Goal: Check status: Check status

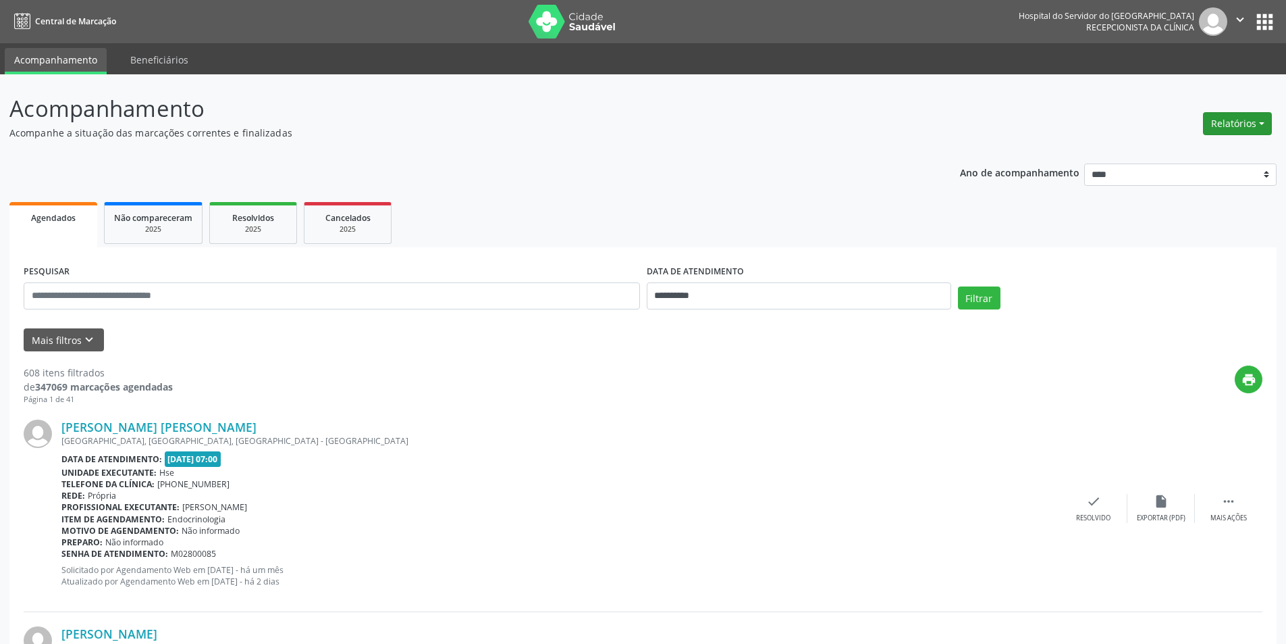
click at [1226, 120] on button "Relatórios" at bounding box center [1237, 123] width 69 height 23
click at [1203, 153] on link "Agendamentos" at bounding box center [1200, 152] width 145 height 19
select select "*"
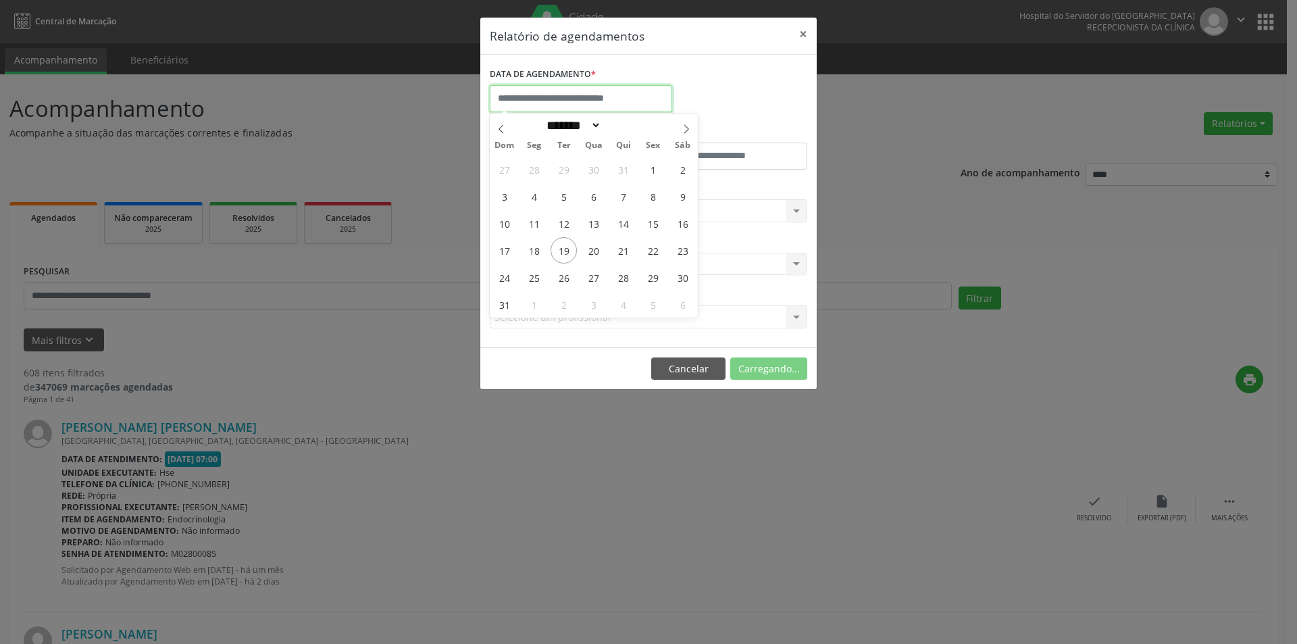
click at [579, 90] on input "text" at bounding box center [581, 98] width 182 height 27
click at [593, 253] on span "20" at bounding box center [593, 250] width 26 height 26
type input "**********"
click at [593, 253] on span "20" at bounding box center [593, 250] width 26 height 26
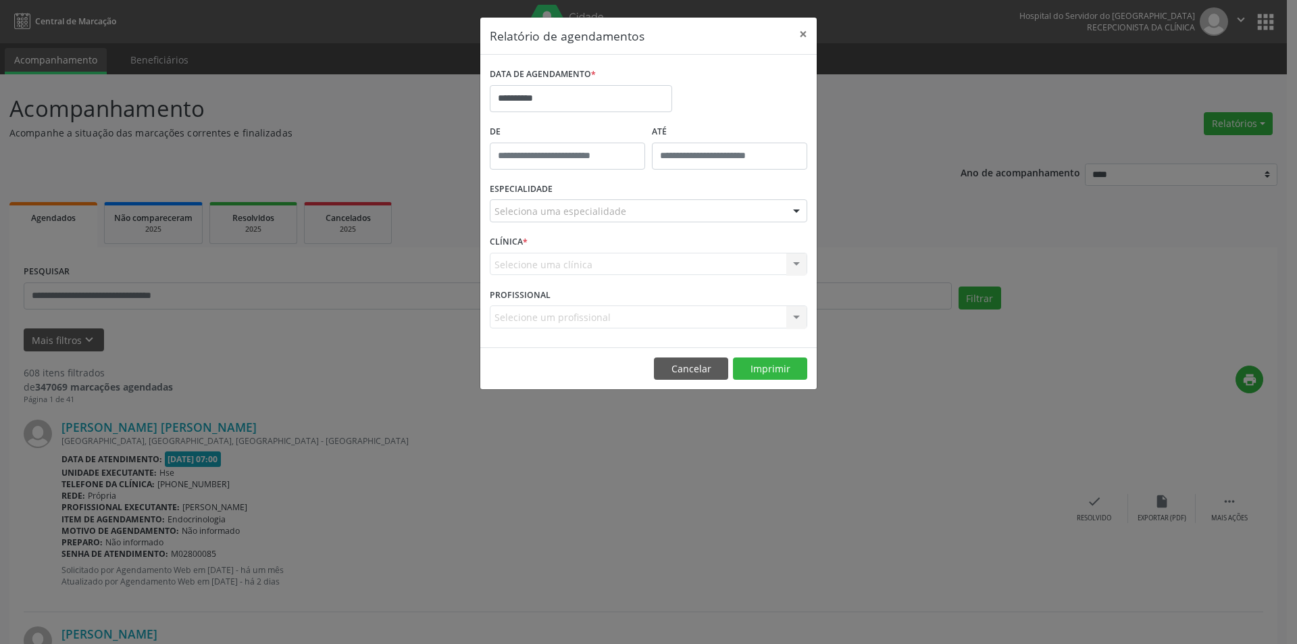
click at [567, 219] on div "Seleciona uma especialidade" at bounding box center [648, 210] width 317 height 23
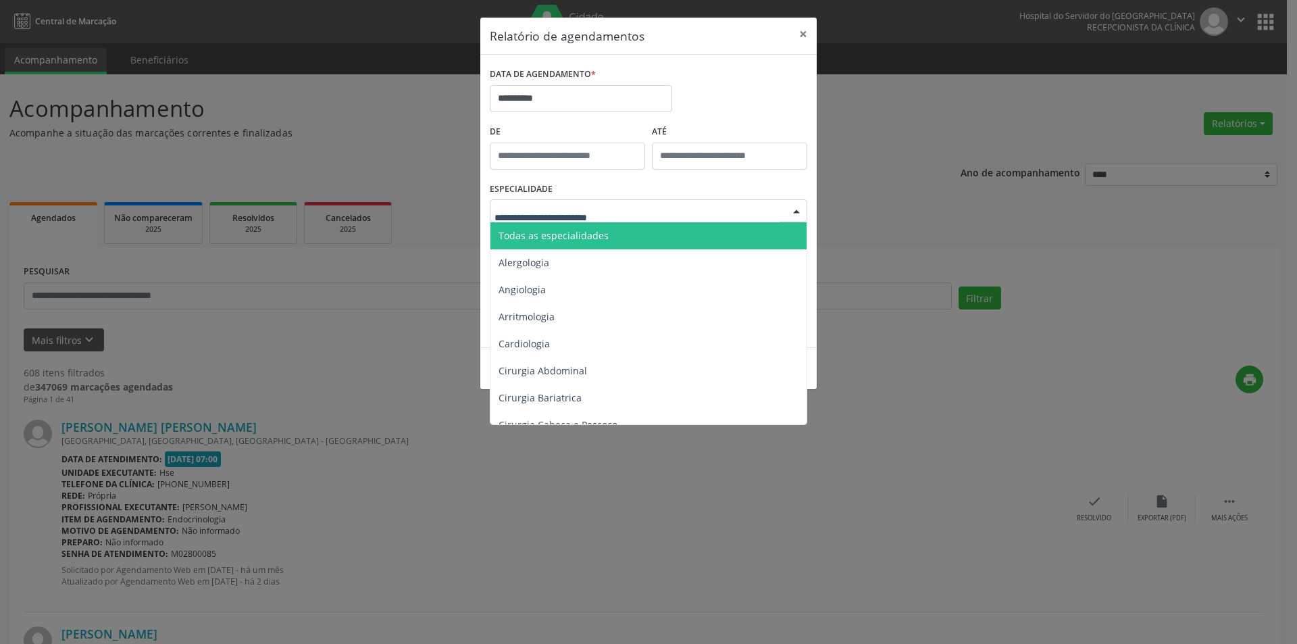
click at [573, 226] on span "Todas as especialidades" at bounding box center [649, 235] width 318 height 27
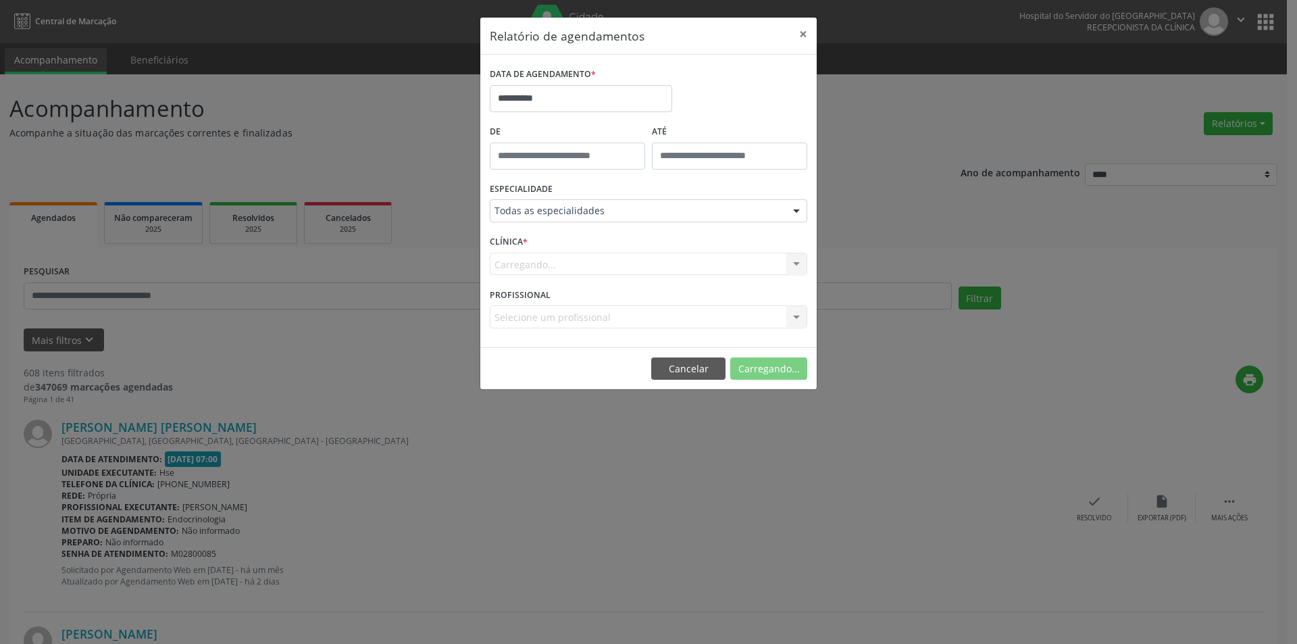
click at [577, 268] on div "Carregando... Nenhum resultado encontrado para: " " Não há nenhuma opção para s…" at bounding box center [648, 264] width 317 height 23
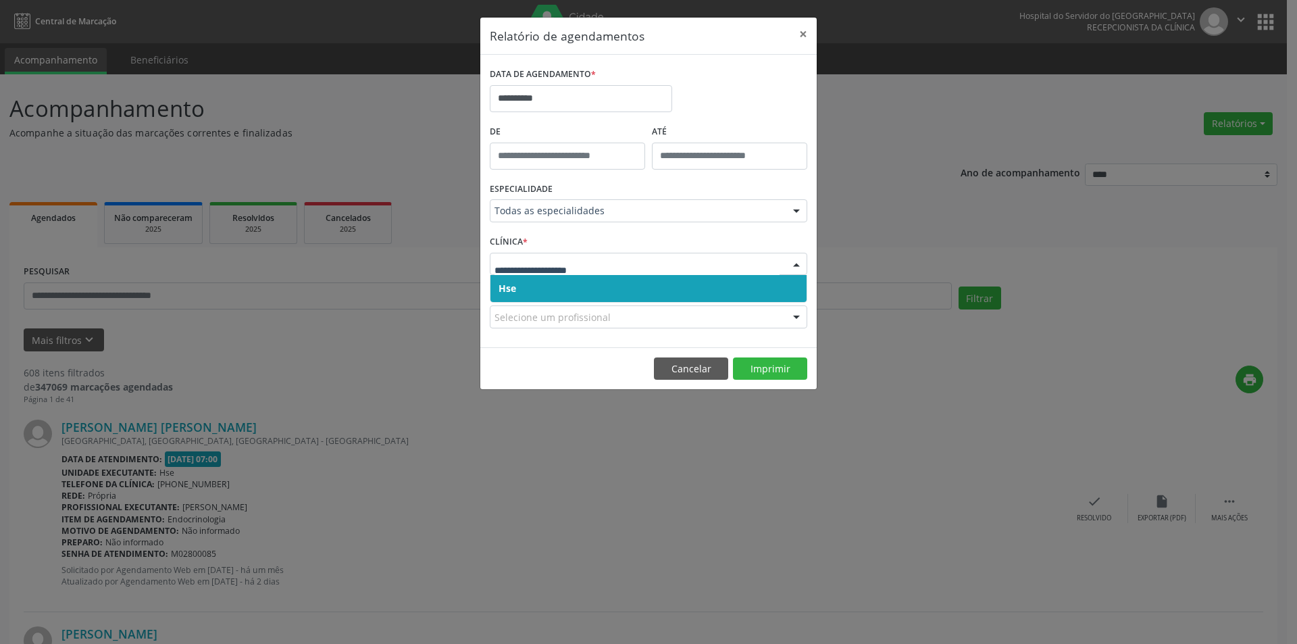
click at [587, 296] on span "Hse" at bounding box center [648, 288] width 316 height 27
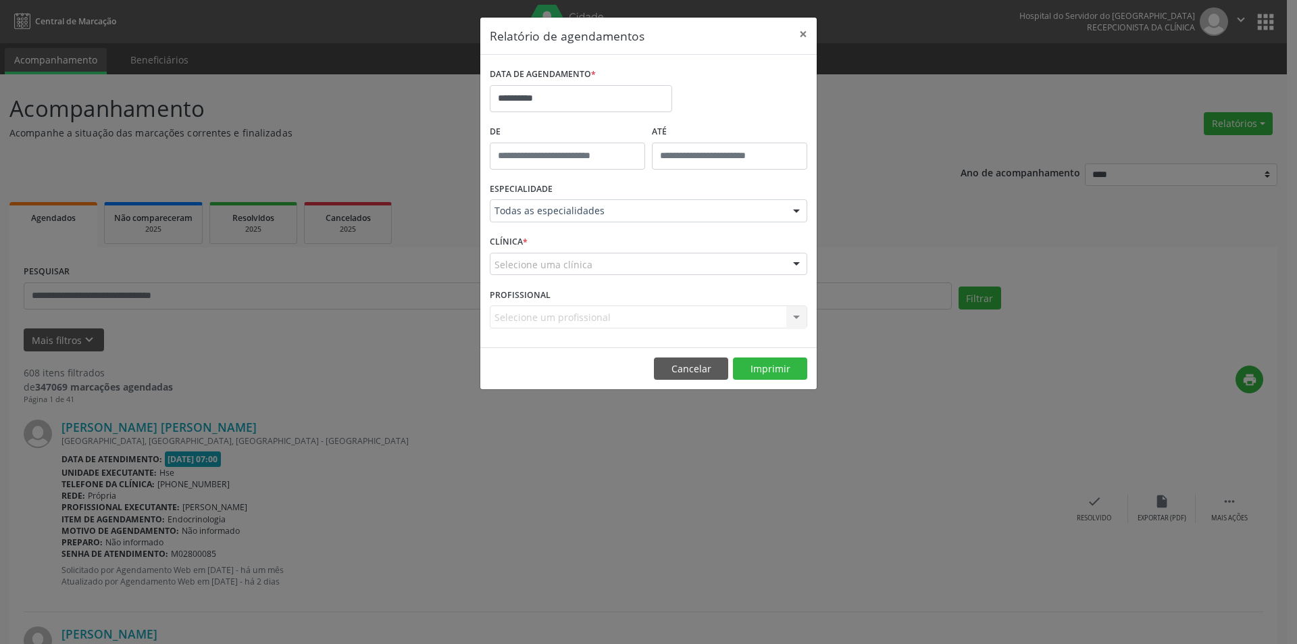
drag, startPoint x: 596, startPoint y: 272, endPoint x: 590, endPoint y: 280, distance: 9.7
click at [596, 271] on div "Selecione uma clínica" at bounding box center [648, 264] width 317 height 23
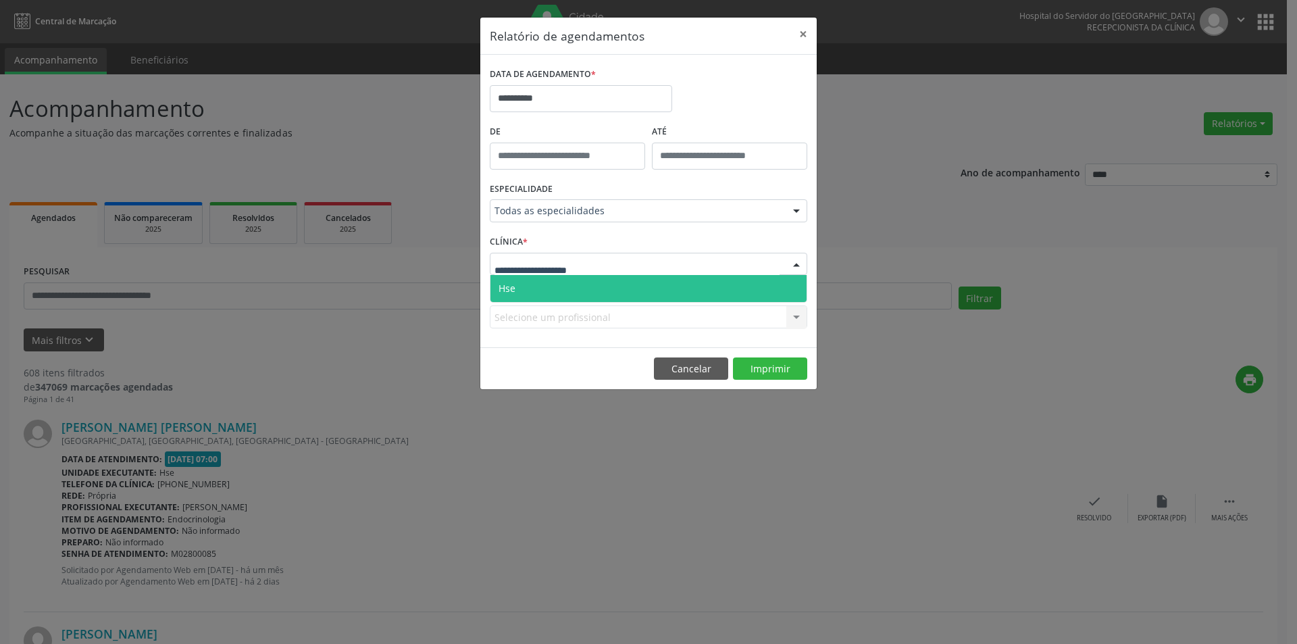
click at [585, 300] on span "Hse" at bounding box center [648, 288] width 316 height 27
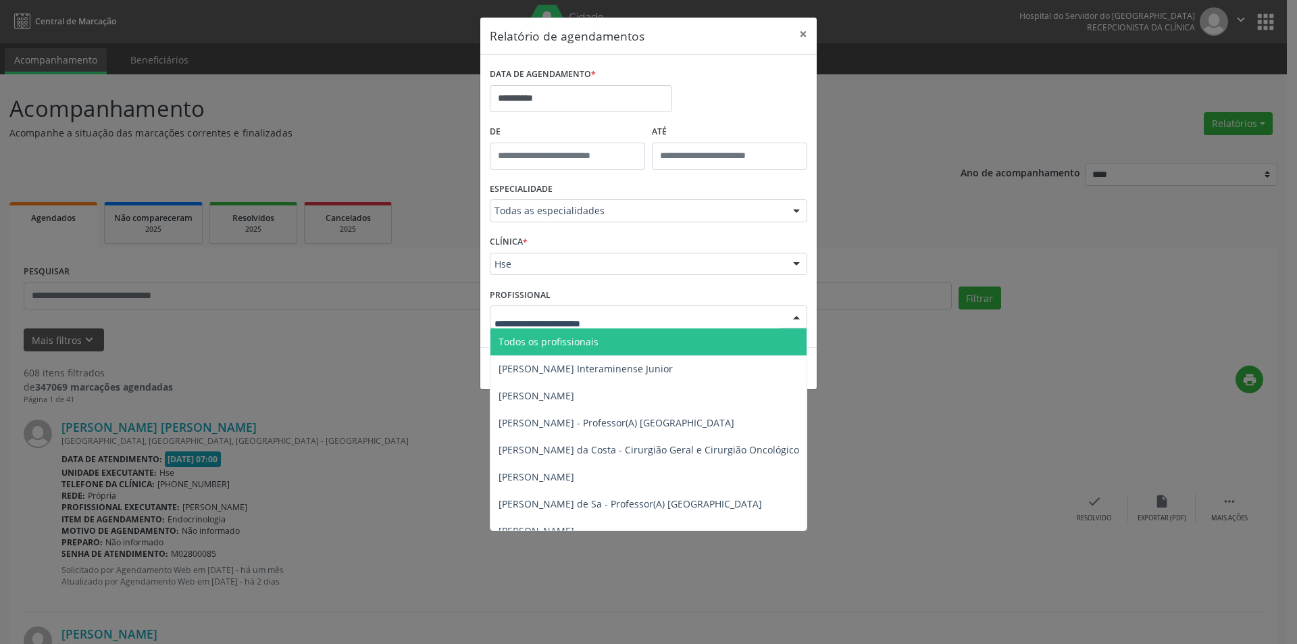
click at [544, 338] on span "Todos os profissionais" at bounding box center [548, 341] width 100 height 13
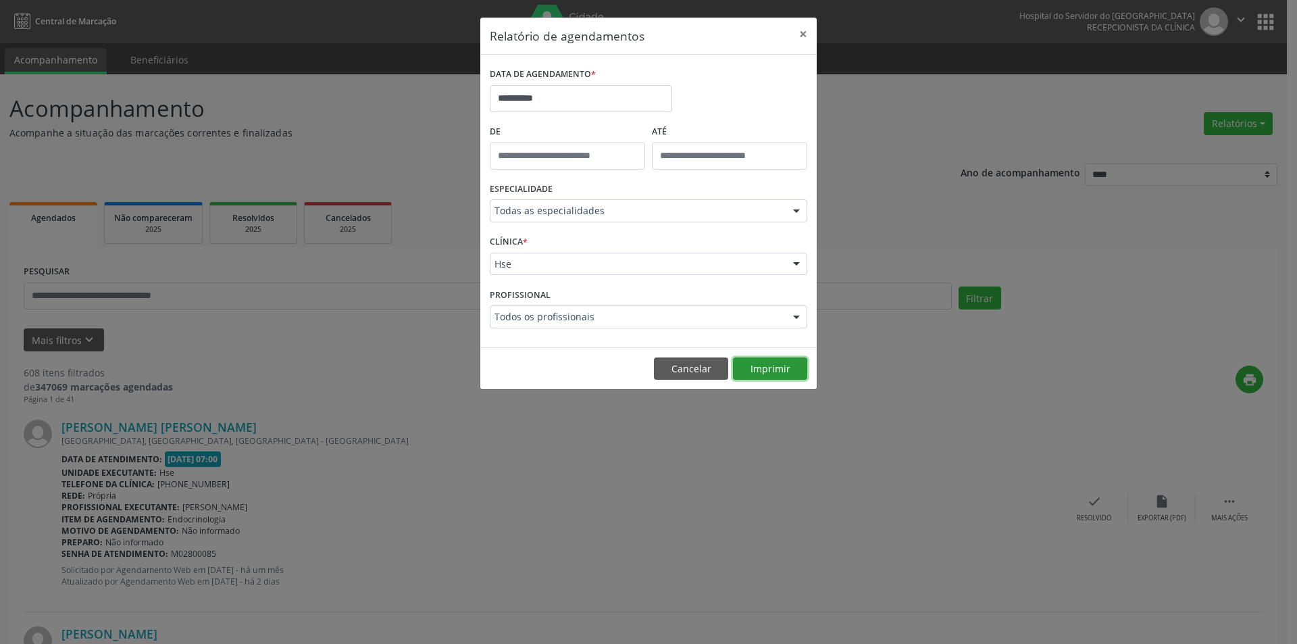
click at [768, 373] on button "Imprimir" at bounding box center [770, 368] width 74 height 23
